Goal: Find specific page/section: Find specific page/section

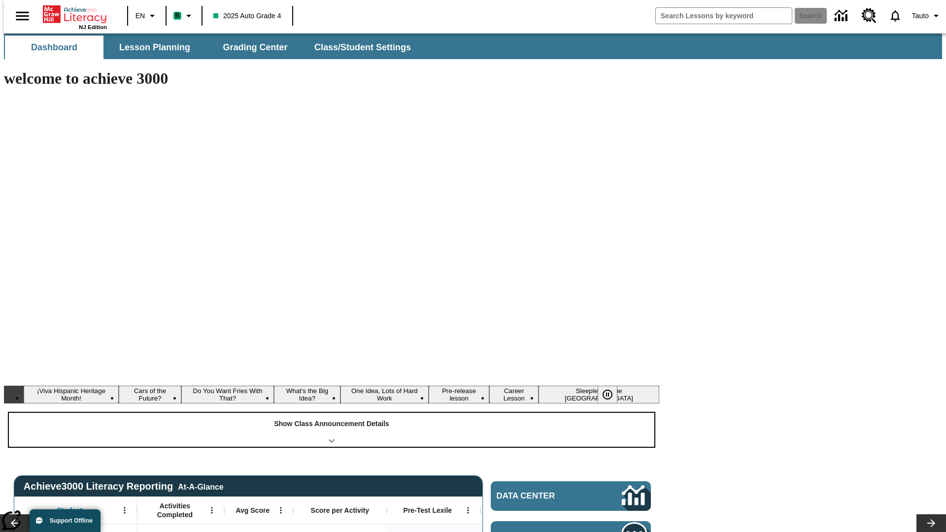
click at [332, 413] on div "Show Class Announcement Details" at bounding box center [332, 430] width 646 height 34
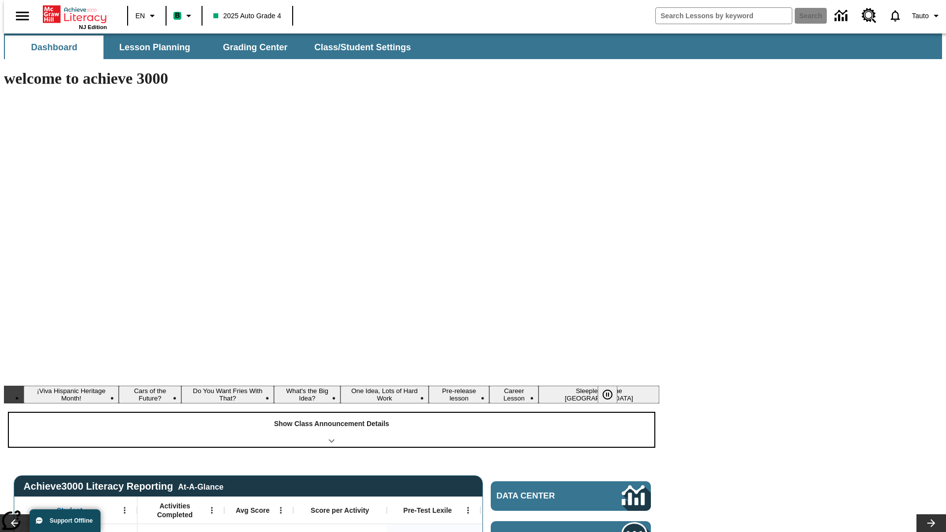
click at [332, 413] on div "Show Class Announcement Details" at bounding box center [332, 430] width 646 height 34
